Goal: Entertainment & Leisure: Consume media (video, audio)

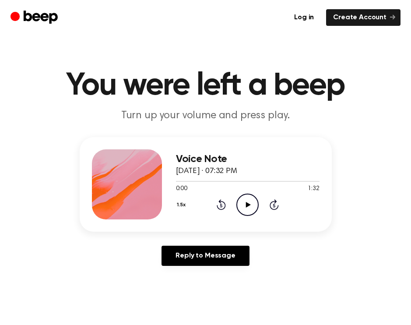
click at [253, 206] on icon "Play Audio" at bounding box center [248, 205] width 22 height 22
click at [253, 206] on icon "Pause Audio" at bounding box center [248, 205] width 22 height 22
click at [219, 207] on icon "Rewind 5 seconds" at bounding box center [221, 204] width 10 height 11
click at [248, 201] on icon "Play Audio" at bounding box center [248, 205] width 22 height 22
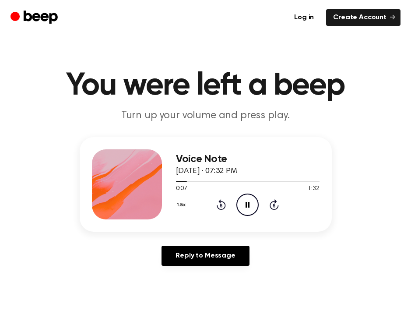
click at [244, 198] on icon "Pause Audio" at bounding box center [248, 205] width 22 height 22
click at [226, 203] on icon "Rewind 5 seconds" at bounding box center [221, 204] width 10 height 11
click at [223, 206] on icon "Rewind 5 seconds" at bounding box center [221, 204] width 10 height 11
click at [252, 197] on icon "Play Audio" at bounding box center [248, 205] width 22 height 22
click at [252, 197] on icon "Pause Audio" at bounding box center [248, 205] width 22 height 22
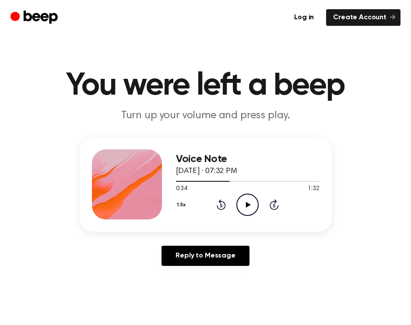
click at [246, 204] on icon at bounding box center [248, 205] width 5 height 6
